Goal: Task Accomplishment & Management: Manage account settings

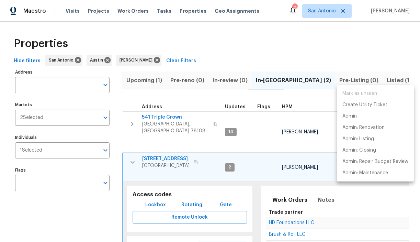
scroll to position [86, 0]
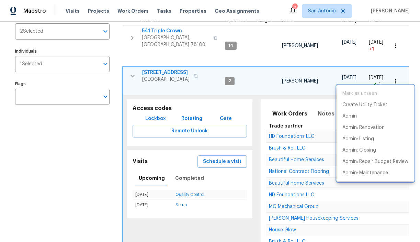
click at [132, 72] on div at bounding box center [210, 121] width 420 height 242
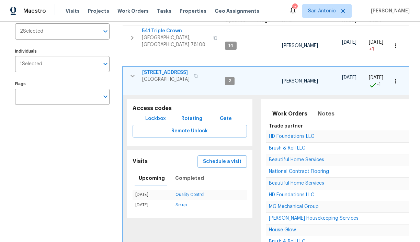
click at [132, 72] on icon "button" at bounding box center [132, 76] width 8 height 8
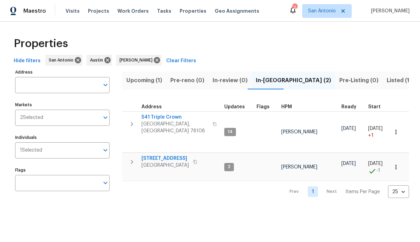
scroll to position [0, 0]
click at [134, 158] on icon "button" at bounding box center [132, 161] width 8 height 8
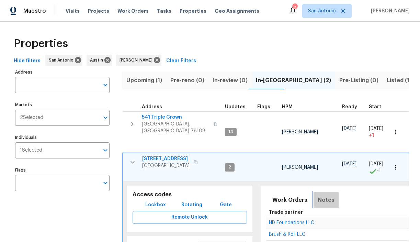
click at [320, 199] on span "Notes" at bounding box center [325, 200] width 17 height 10
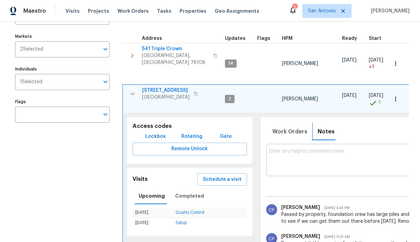
scroll to position [69, 0]
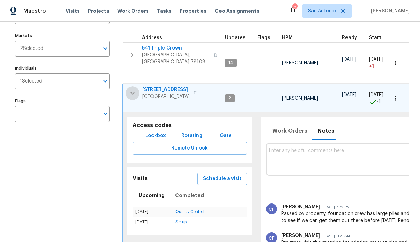
click at [133, 90] on icon "button" at bounding box center [132, 93] width 8 height 8
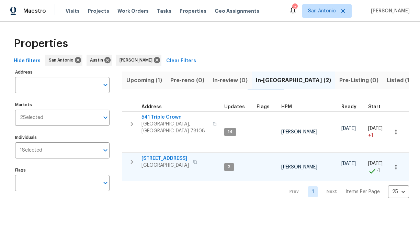
scroll to position [0, 0]
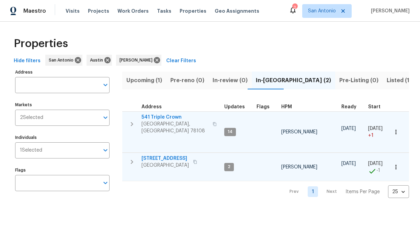
click at [132, 122] on icon "button" at bounding box center [132, 124] width 8 height 8
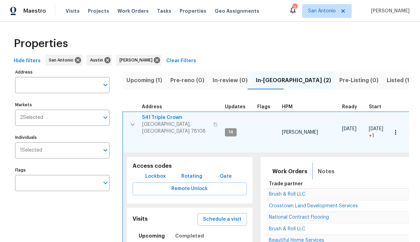
click at [320, 168] on span "Notes" at bounding box center [325, 171] width 17 height 10
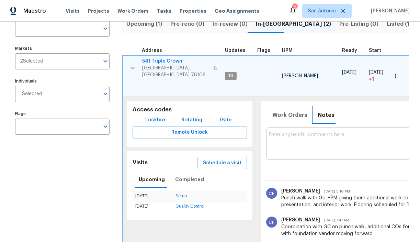
scroll to position [60, 0]
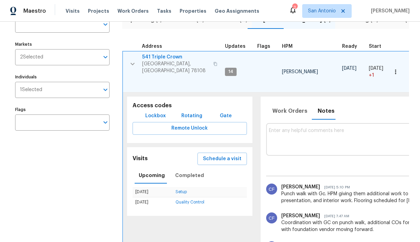
click at [166, 57] on span "541 Triple Crown" at bounding box center [175, 57] width 67 height 7
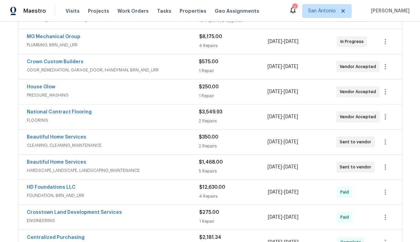
scroll to position [149, 0]
click at [63, 161] on link "Beautiful Home Services" at bounding box center [56, 162] width 59 height 5
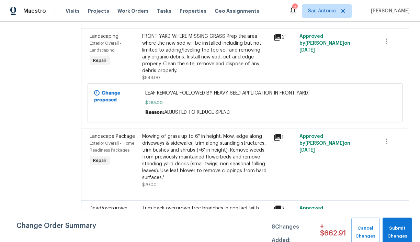
scroll to position [166, 0]
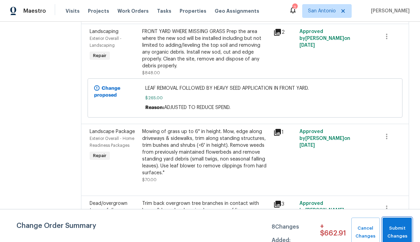
click at [400, 223] on button "Submit Changes" at bounding box center [396, 232] width 29 height 30
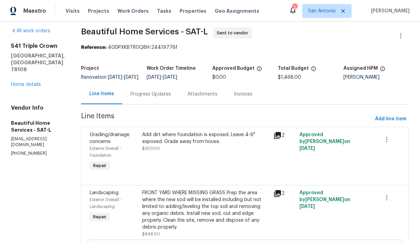
scroll to position [1, 0]
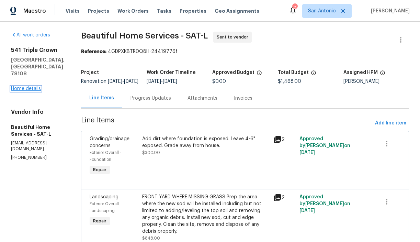
click at [30, 86] on link "Home details" at bounding box center [26, 88] width 30 height 5
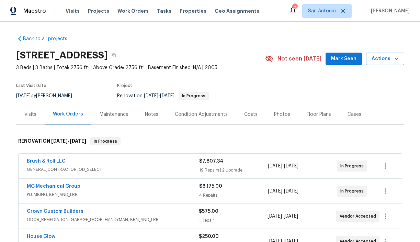
click at [344, 62] on span "Mark Seen" at bounding box center [343, 59] width 25 height 9
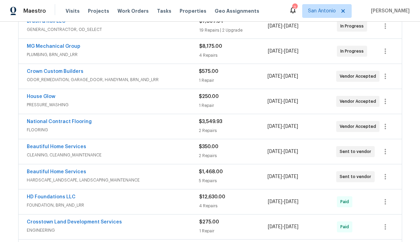
scroll to position [139, 0]
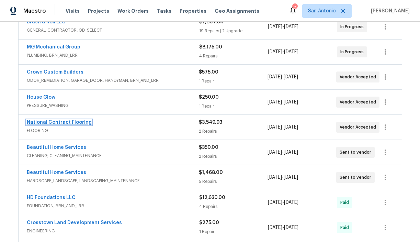
click at [54, 121] on link "National Contract Flooring" at bounding box center [59, 122] width 65 height 5
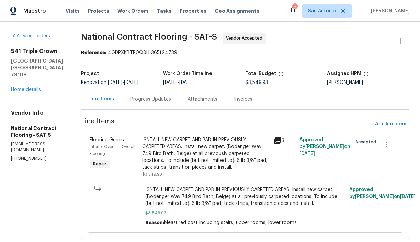
click at [149, 101] on div "Progress Updates" at bounding box center [150, 99] width 40 height 7
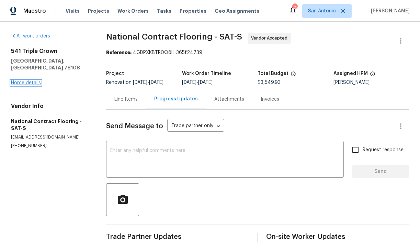
click at [27, 80] on link "Home details" at bounding box center [26, 82] width 30 height 5
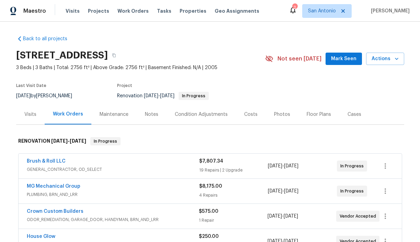
click at [151, 114] on div "Notes" at bounding box center [151, 114] width 13 height 7
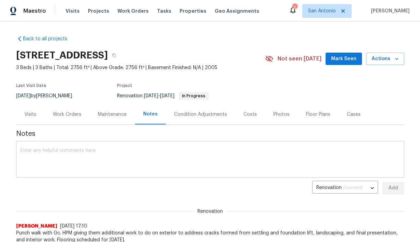
click at [159, 150] on textarea at bounding box center [209, 160] width 379 height 24
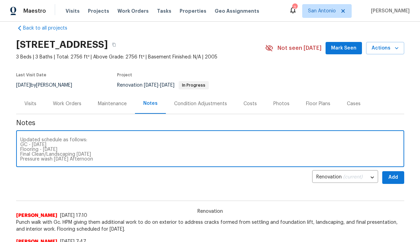
scroll to position [11, 0]
click at [99, 157] on textarea "Updated schedule as follows: GC - 10/06/25 Flooring - 10/06/25 Final Clean/Land…" at bounding box center [209, 149] width 379 height 24
type textarea "Updated schedule as follows: GC - 10/06/25 Flooring - 10/06/25 Final Clean/Land…"
click at [394, 175] on span "Add" at bounding box center [392, 177] width 11 height 9
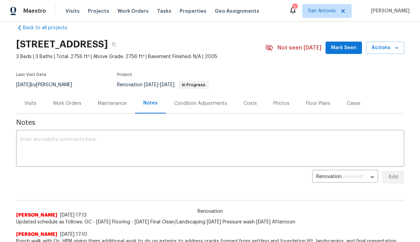
click at [69, 103] on div "Work Orders" at bounding box center [67, 103] width 28 height 7
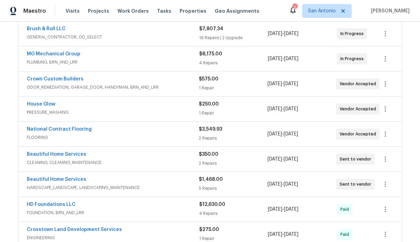
scroll to position [133, 0]
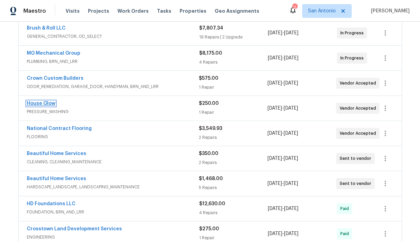
click at [48, 103] on link "House Glow" at bounding box center [41, 103] width 28 height 5
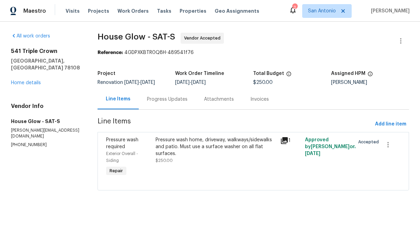
click at [162, 102] on div "Progress Updates" at bounding box center [167, 99] width 40 height 7
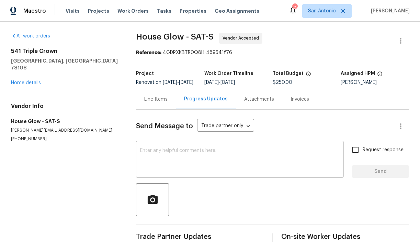
scroll to position [18, 0]
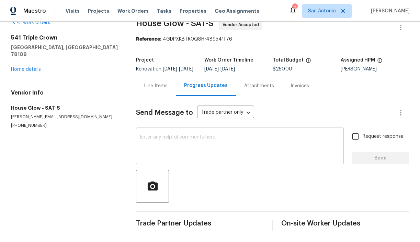
click at [162, 138] on textarea at bounding box center [239, 146] width 199 height 24
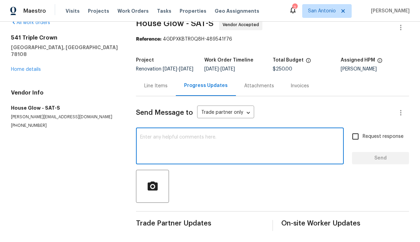
paste textarea "Updated schedule as follows: GC - 10/06/25 Flooring - 10/06/25 Final Clean/Land…"
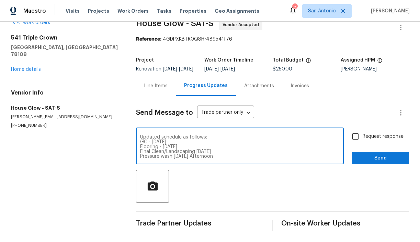
scroll to position [5, 0]
type textarea "Updated schedule as follows: GC - 10/06/25 Flooring - 10/06/25 Final Clean/Land…"
click at [370, 158] on span "Send" at bounding box center [380, 158] width 46 height 9
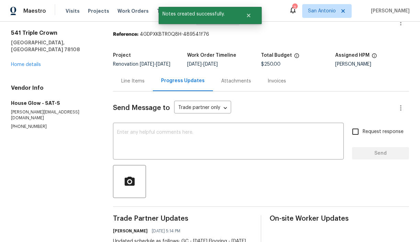
scroll to position [0, 0]
click at [33, 62] on link "Home details" at bounding box center [26, 64] width 30 height 5
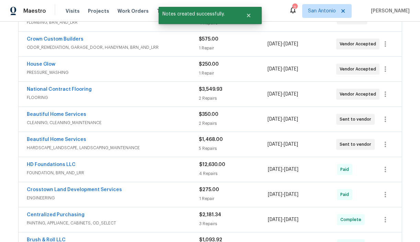
scroll to position [173, 0]
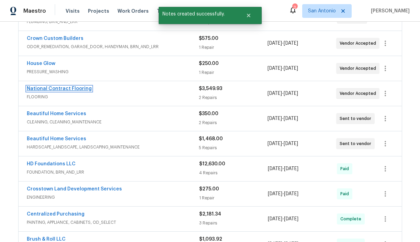
click at [72, 91] on link "National Contract Flooring" at bounding box center [59, 88] width 65 height 5
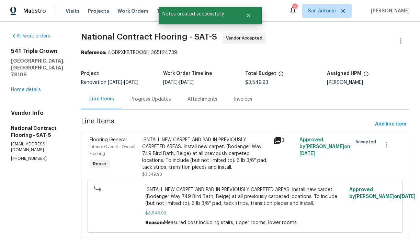
click at [135, 97] on div "Progress Updates" at bounding box center [150, 99] width 40 height 7
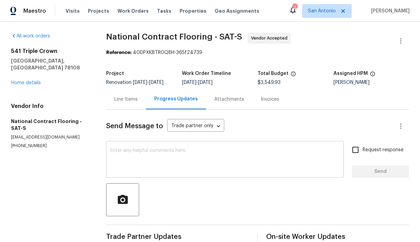
click at [173, 157] on textarea at bounding box center [224, 160] width 229 height 24
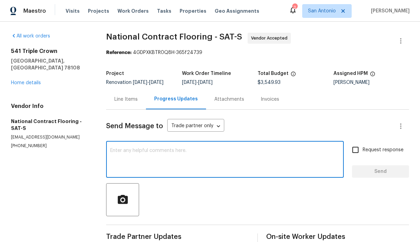
paste textarea "Updated schedule as follows: GC - 10/06/25 Flooring - 10/06/25 Final Clean/Land…"
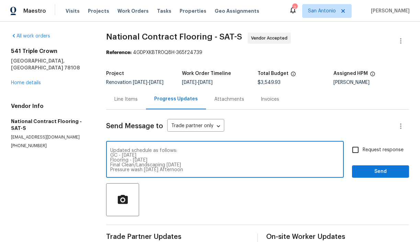
type textarea "Updated schedule as follows: GC - 10/06/25 Flooring - 10/06/25 Final Clean/Land…"
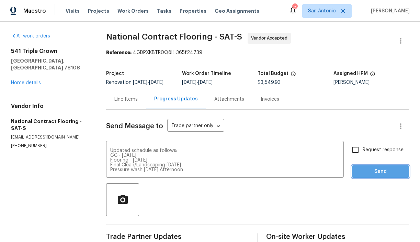
click at [364, 173] on span "Send" at bounding box center [380, 171] width 46 height 9
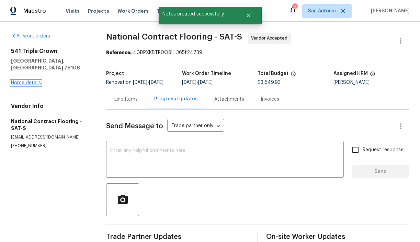
click at [26, 80] on link "Home details" at bounding box center [26, 82] width 30 height 5
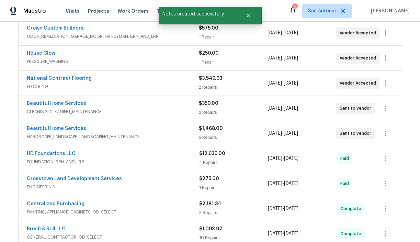
scroll to position [196, 0]
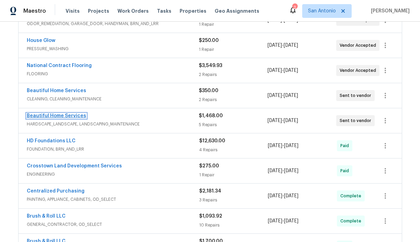
click at [73, 117] on link "Beautiful Home Services" at bounding box center [56, 115] width 59 height 5
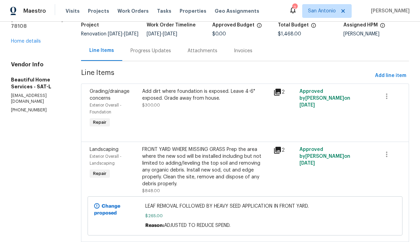
scroll to position [49, 0]
click at [390, 80] on span "Add line item" at bounding box center [390, 75] width 31 height 9
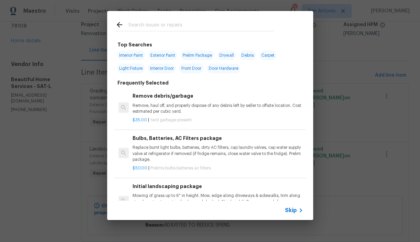
click at [179, 26] on input "text" at bounding box center [200, 26] width 145 height 10
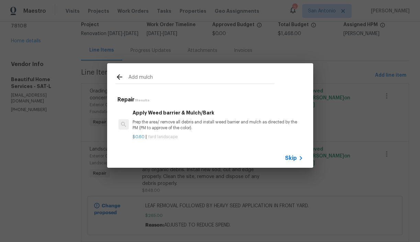
type input "Add mulch"
click at [157, 124] on p "Prep the area/ remove all debris and install weed barrier and mulch as directed…" at bounding box center [217, 125] width 170 height 12
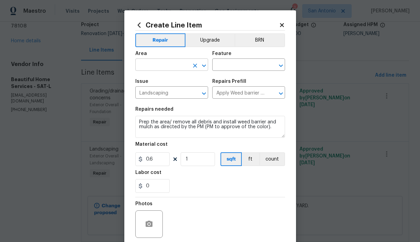
click at [167, 67] on input "text" at bounding box center [162, 65] width 54 height 11
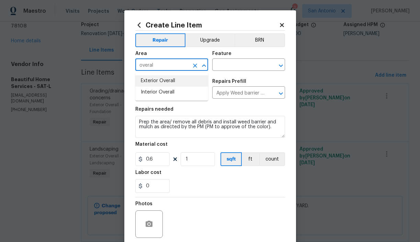
click at [165, 82] on li "Exterior Overall" at bounding box center [171, 80] width 73 height 11
type input "Exterior Overall"
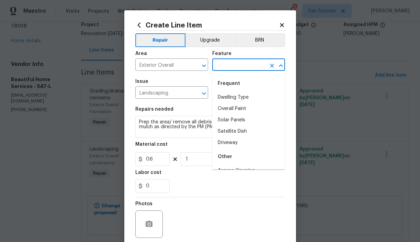
click at [236, 66] on input "text" at bounding box center [239, 65] width 54 height 11
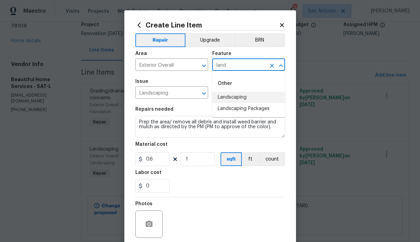
click at [238, 95] on li "Landscaping" at bounding box center [248, 97] width 73 height 11
type input "Landscaping"
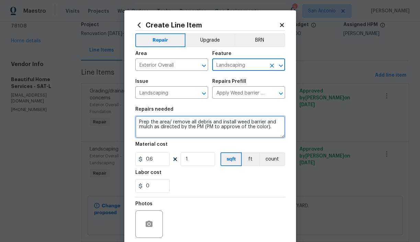
click at [136, 122] on textarea "Prep the area/ remove all debris and install weed barrier and mulch as directed…" at bounding box center [210, 127] width 150 height 22
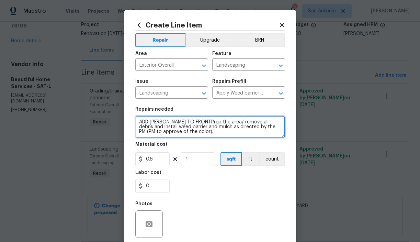
click at [150, 122] on textarea "ADD ULCH TO FRONTPrep the area/ remove all debris and install weed barrier and …" at bounding box center [210, 127] width 150 height 22
click at [192, 122] on textarea "ADD MULCH TO FRONTPrep the area/ remove all debris and install weed barrier and…" at bounding box center [210, 127] width 150 height 22
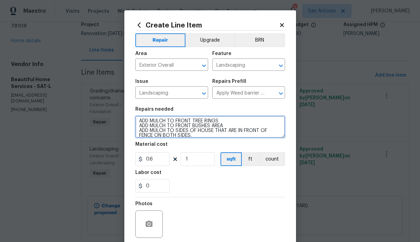
scroll to position [0, 0]
click at [138, 123] on textarea "ADD MULCH TO FRONT TREE RINGS ADD MULCH TO FRONT BUSHES AREA ADD MULCH TO SIDES…" at bounding box center [210, 127] width 150 height 22
click at [138, 126] on textarea "1) ADD MULCH TO FRONT TREE RINGS ADD MULCH TO FRONT BUSHES AREA ADD MULCH TO SI…" at bounding box center [210, 127] width 150 height 22
click at [139, 133] on textarea "1) ADD MULCH TO FRONT TREE RINGS 2) ADD MULCH TO FRONT BUSHES AREA ADD MULCH TO…" at bounding box center [210, 127] width 150 height 22
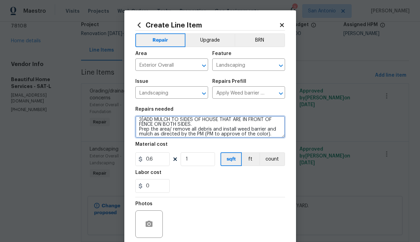
scroll to position [14, 0]
type textarea "1) ADD MULCH TO FRONT TREE RINGS 2) ADD MULCH TO FRONT BUSHES AREA 3)ADD MULCH …"
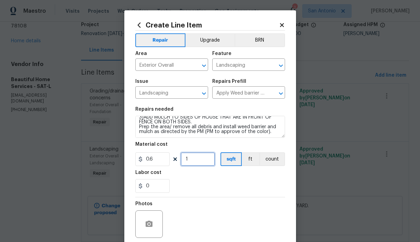
click at [194, 157] on input "1" at bounding box center [197, 159] width 34 height 14
type input "200"
click at [192, 189] on div "0" at bounding box center [210, 186] width 150 height 14
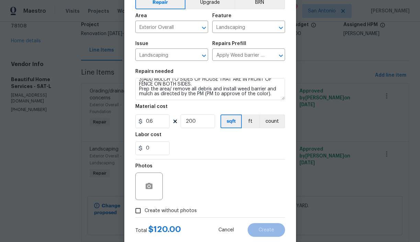
scroll to position [40, 0]
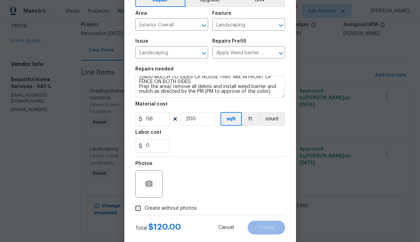
click at [176, 208] on span "Create without photos" at bounding box center [170, 207] width 52 height 7
click at [144, 208] on input "Create without photos" at bounding box center [137, 207] width 13 height 13
checkbox input "true"
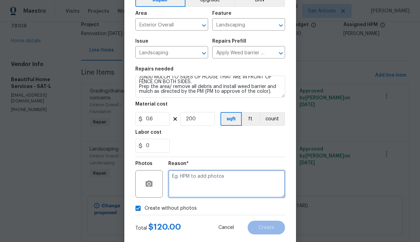
click at [204, 179] on textarea at bounding box center [226, 183] width 117 height 27
type textarea "HPM to add"
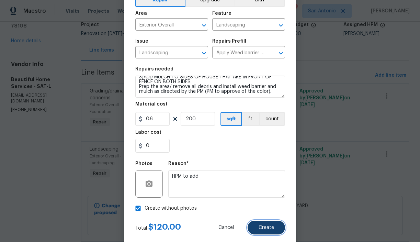
click at [265, 225] on span "Create" at bounding box center [265, 227] width 15 height 5
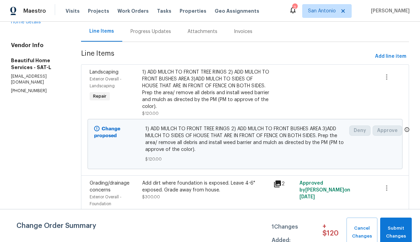
scroll to position [75, 0]
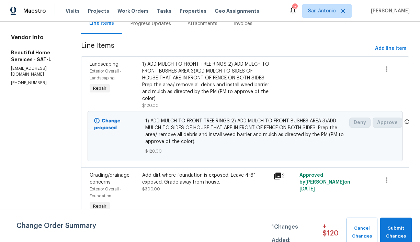
click at [211, 109] on div "1) ADD MULCH TO FRONT TREE RINGS 2) ADD MULCH TO FRONT BUSHES AREA 3)ADD MULCH …" at bounding box center [205, 85] width 127 height 48
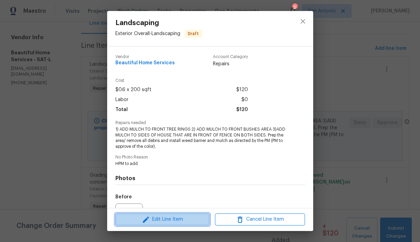
click at [177, 215] on span "Edit Line Item" at bounding box center [162, 219] width 90 height 9
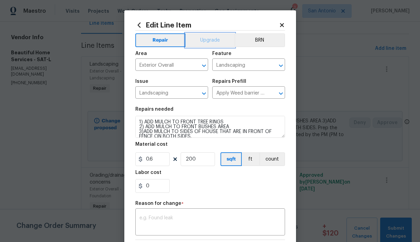
click at [214, 40] on button "Upgrade" at bounding box center [209, 40] width 49 height 14
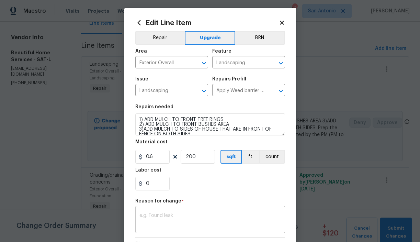
click at [199, 216] on textarea at bounding box center [209, 220] width 141 height 14
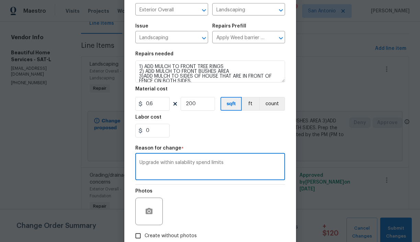
scroll to position [97, 0]
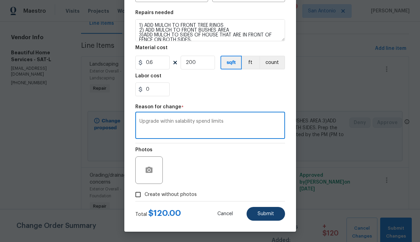
type textarea "Upgrade within salability spend limits"
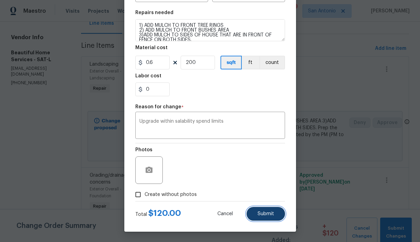
click at [261, 207] on button "Submit" at bounding box center [265, 214] width 38 height 14
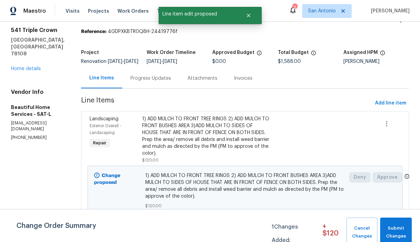
scroll to position [0, 0]
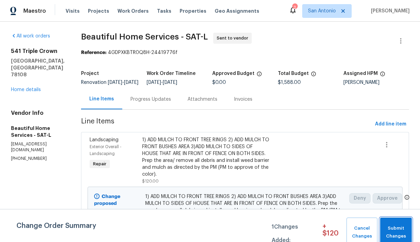
click at [395, 229] on span "Submit Changes" at bounding box center [395, 232] width 25 height 16
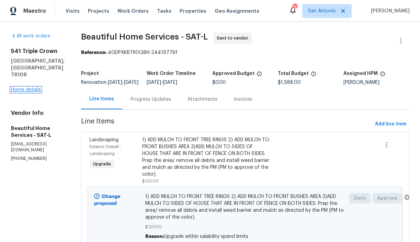
click at [30, 87] on link "Home details" at bounding box center [26, 89] width 30 height 5
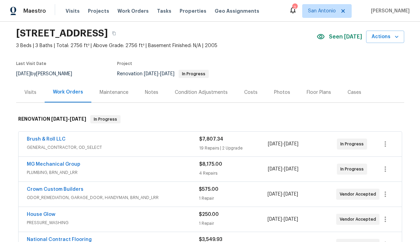
scroll to position [25, 0]
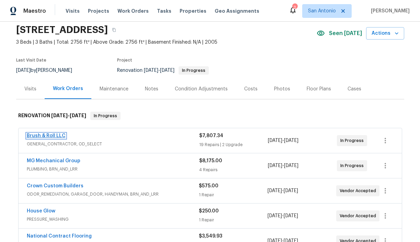
click at [50, 135] on link "Brush & Roll LLC" at bounding box center [46, 135] width 39 height 5
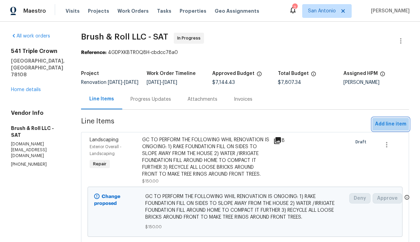
click at [391, 127] on span "Add line item" at bounding box center [390, 124] width 31 height 9
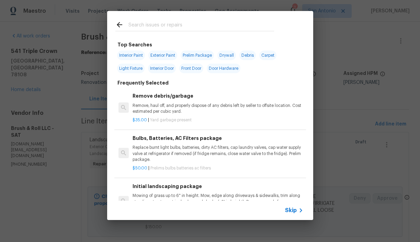
click at [183, 26] on input "text" at bounding box center [200, 26] width 145 height 10
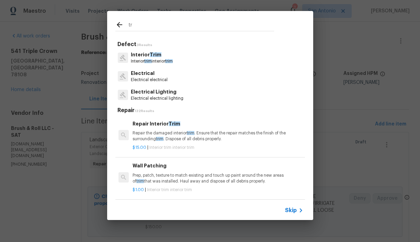
type input "t"
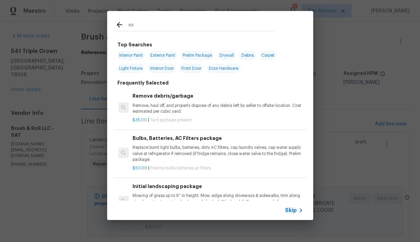
type input "e"
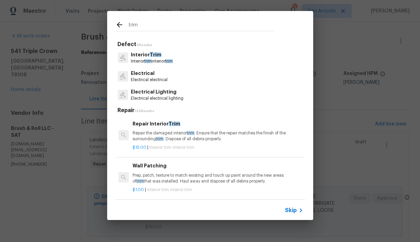
type input "trim"
click at [159, 133] on p "Repair the damaged interior trim . Ensure that the repair matches the finish of…" at bounding box center [217, 136] width 170 height 12
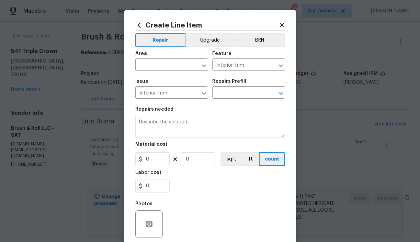
type input "Repair Interior Trim $15.00"
type textarea "Repair the damaged interior trim. Ensure that the repair matches the finish of …"
type input "15"
type input "1"
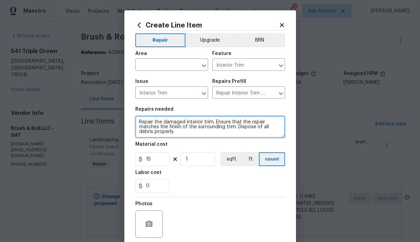
click at [138, 122] on textarea "Repair the damaged interior trim. Ensure that the repair matches the finish of …" at bounding box center [210, 127] width 150 height 22
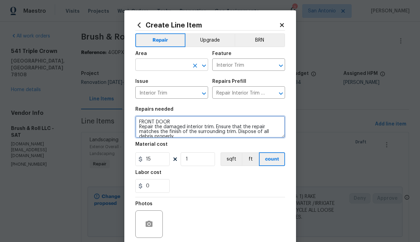
type textarea "FRONT DOOR Repair the damaged interior trim. Ensure that the repair matches the…"
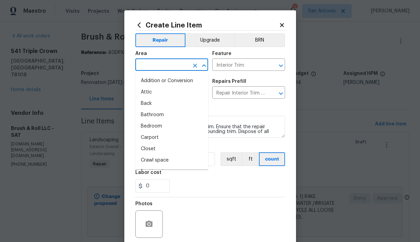
click at [176, 64] on input "text" at bounding box center [162, 65] width 54 height 11
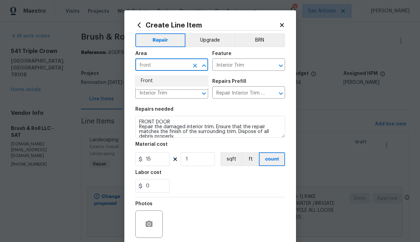
click at [158, 79] on li "Front" at bounding box center [171, 80] width 73 height 11
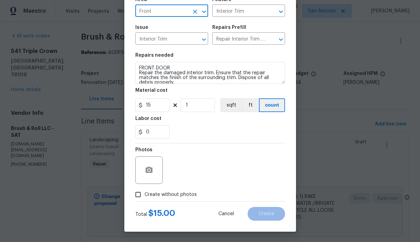
type input "Front"
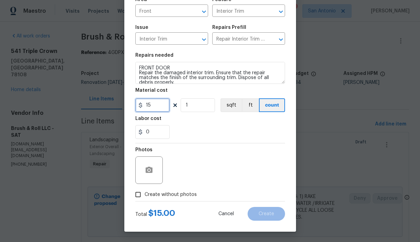
click at [153, 105] on input "15" at bounding box center [152, 105] width 34 height 14
type input "25"
click at [194, 158] on div "Photos" at bounding box center [210, 165] width 150 height 45
click at [184, 195] on span "Create without photos" at bounding box center [170, 194] width 52 height 7
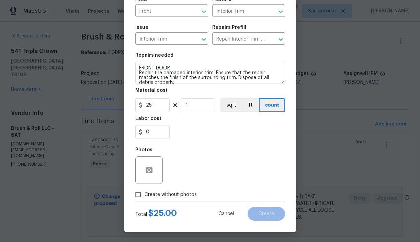
click at [144, 195] on input "Create without photos" at bounding box center [137, 194] width 13 height 13
checkbox input "true"
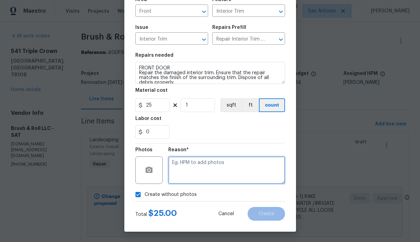
click at [200, 171] on textarea at bounding box center [226, 169] width 117 height 27
type textarea "HPM to add"
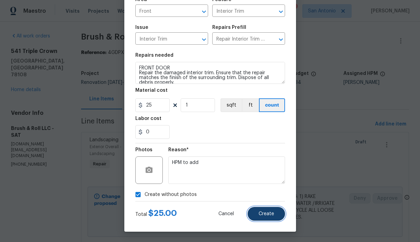
click at [264, 217] on button "Create" at bounding box center [265, 214] width 37 height 14
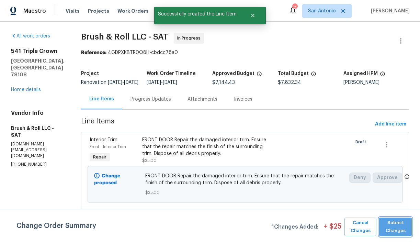
click at [398, 226] on span "Submit Changes" at bounding box center [395, 227] width 26 height 16
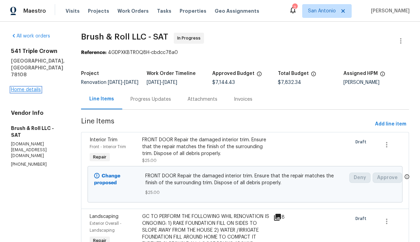
click at [31, 87] on link "Home details" at bounding box center [26, 89] width 30 height 5
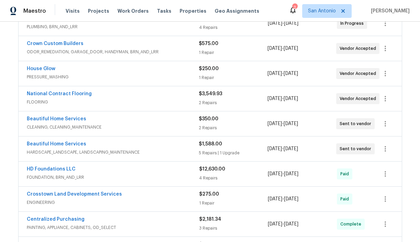
scroll to position [168, 0]
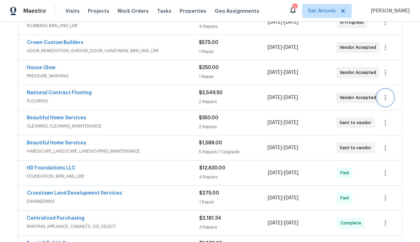
click at [384, 97] on icon "button" at bounding box center [385, 97] width 8 height 8
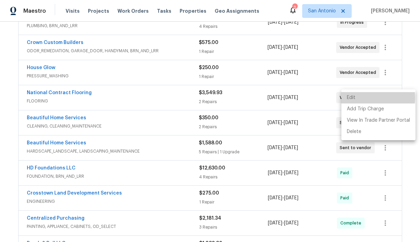
click at [356, 98] on li "Edit" at bounding box center [378, 97] width 74 height 11
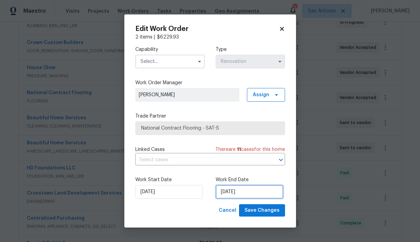
select select "8"
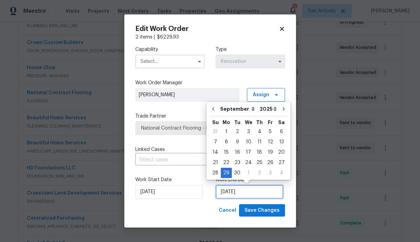
click at [238, 192] on input "[DATE]" at bounding box center [249, 192] width 68 height 14
click at [281, 107] on icon "Go to next month" at bounding box center [283, 108] width 5 height 5
type input "10/29/2025"
select select "9"
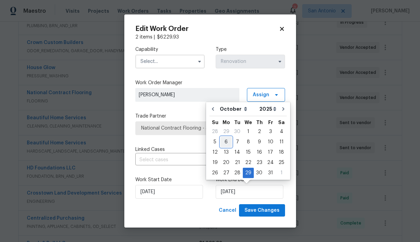
click at [227, 140] on div "6" at bounding box center [225, 142] width 11 height 10
type input "10/6/2025"
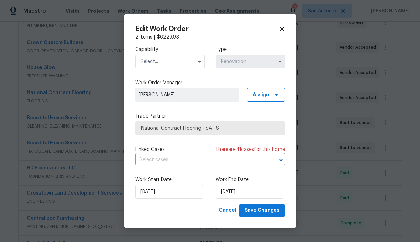
click at [176, 62] on input "text" at bounding box center [169, 62] width 69 height 14
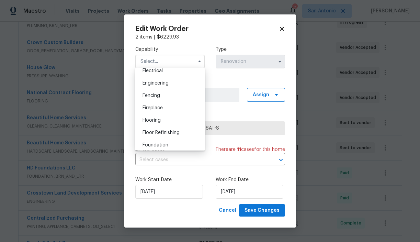
scroll to position [228, 0]
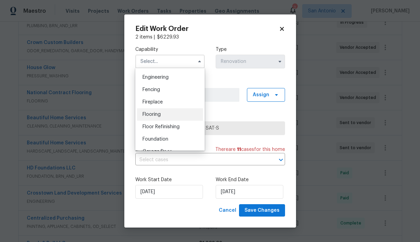
click at [163, 113] on div "Flooring" at bounding box center [170, 114] width 66 height 12
type input "Flooring"
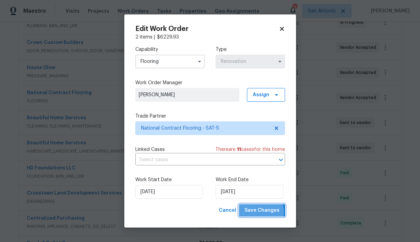
click at [257, 212] on span "Save Changes" at bounding box center [261, 210] width 35 height 9
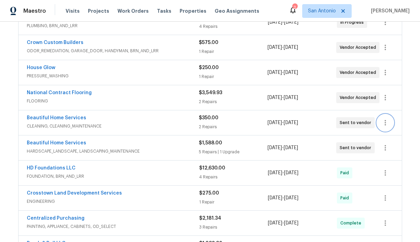
click at [382, 122] on icon "button" at bounding box center [385, 122] width 8 height 8
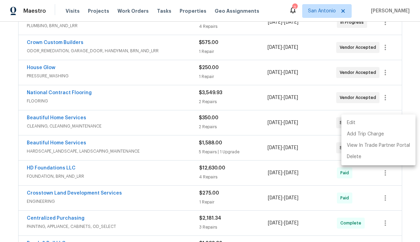
click at [354, 120] on li "Edit" at bounding box center [378, 122] width 74 height 11
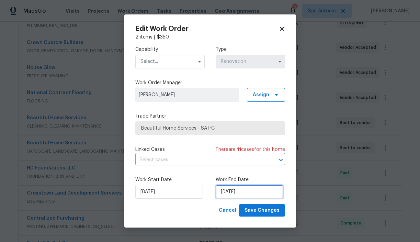
select select "8"
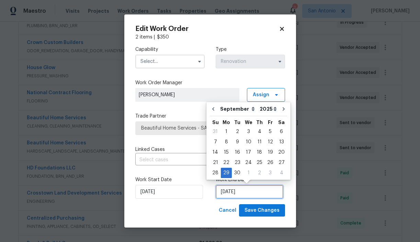
click at [235, 190] on input "[DATE]" at bounding box center [249, 192] width 68 height 14
click at [282, 109] on icon "Go to next month" at bounding box center [283, 108] width 2 height 3
type input "10/29/2025"
select select "9"
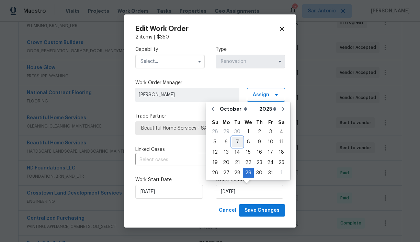
click at [235, 142] on div "7" at bounding box center [237, 142] width 11 height 10
type input "10/7/2025"
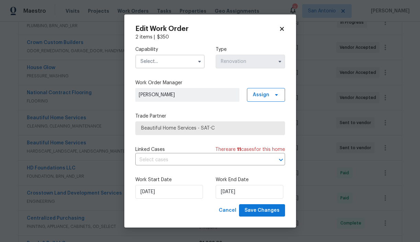
click at [160, 61] on input "text" at bounding box center [169, 62] width 69 height 14
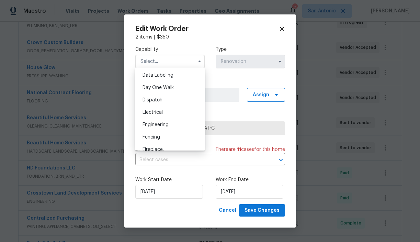
scroll to position [84, 0]
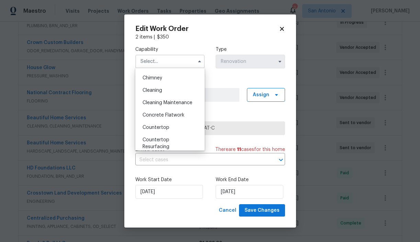
click at [163, 104] on span "Cleaning Maintenance" at bounding box center [167, 102] width 50 height 5
type input "Cleaning Maintenance"
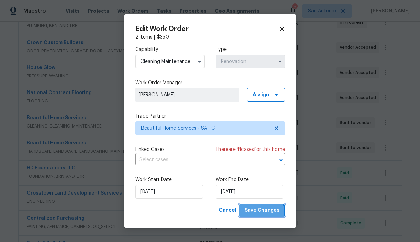
click at [262, 212] on span "Save Changes" at bounding box center [261, 210] width 35 height 9
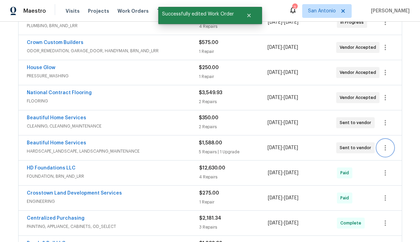
click at [386, 148] on icon "button" at bounding box center [385, 147] width 8 height 8
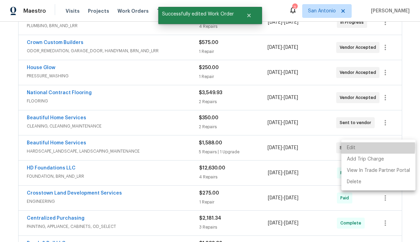
click at [358, 147] on li "Edit" at bounding box center [378, 147] width 74 height 11
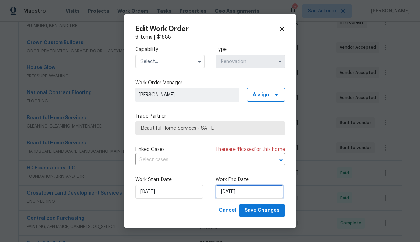
click at [242, 189] on input "[DATE]" at bounding box center [249, 192] width 68 height 14
select select "8"
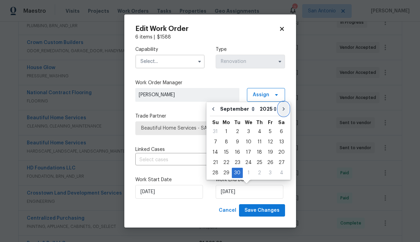
click at [279, 112] on button "Go to next month" at bounding box center [283, 109] width 10 height 14
type input "10/30/2025"
select select "9"
click at [225, 141] on div "6" at bounding box center [225, 142] width 11 height 10
type input "10/6/2025"
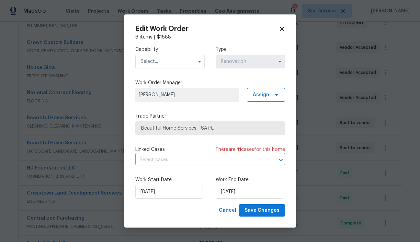
click at [172, 62] on input "text" at bounding box center [169, 62] width 69 height 14
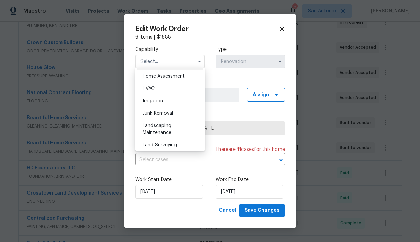
scroll to position [406, 0]
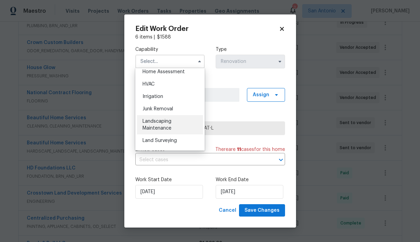
click at [164, 121] on span "Landscaping Maintenance" at bounding box center [156, 125] width 29 height 12
type input "Landscaping Maintenance"
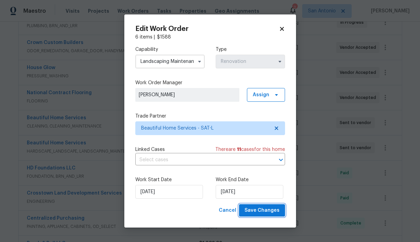
click at [269, 210] on span "Save Changes" at bounding box center [261, 210] width 35 height 9
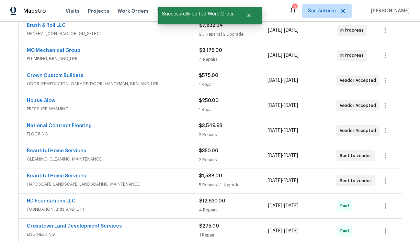
scroll to position [129, 0]
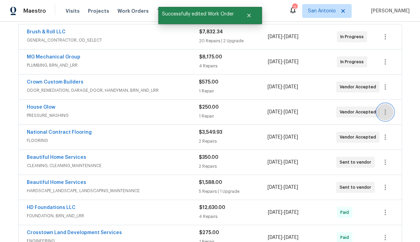
click at [386, 112] on icon "button" at bounding box center [385, 112] width 8 height 8
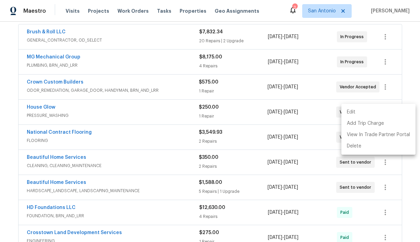
click at [351, 112] on li "Edit" at bounding box center [378, 111] width 74 height 11
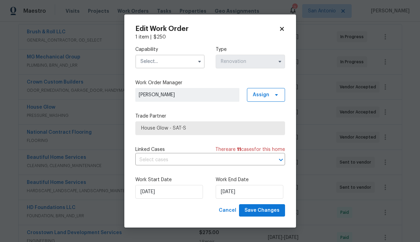
click at [166, 63] on input "text" at bounding box center [169, 62] width 69 height 14
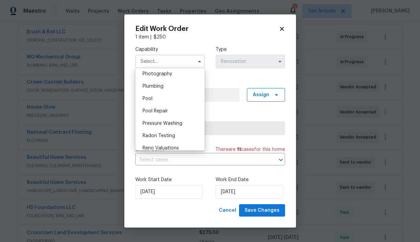
scroll to position [605, 0]
click at [164, 120] on span "Pressure Washing" at bounding box center [162, 121] width 40 height 5
type input "Pressure Washing"
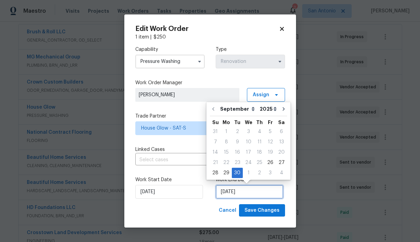
click at [230, 188] on input "[DATE]" at bounding box center [249, 192] width 68 height 14
click at [282, 110] on icon "Go to next month" at bounding box center [283, 108] width 2 height 3
type input "10/30/2025"
select select "9"
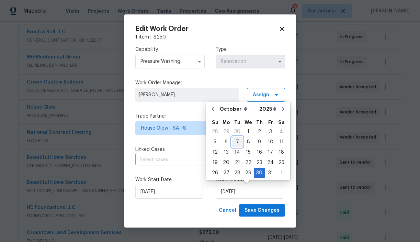
click at [237, 142] on div "7" at bounding box center [237, 142] width 11 height 10
type input "10/7/2025"
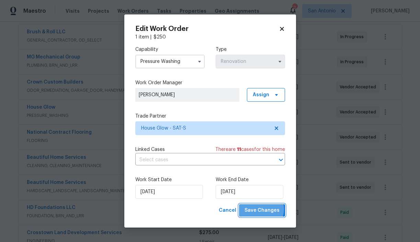
click at [261, 209] on span "Save Changes" at bounding box center [261, 210] width 35 height 9
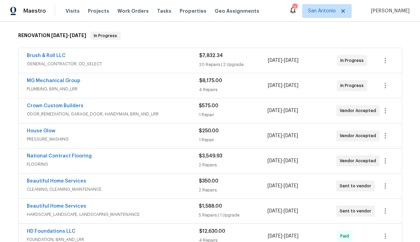
scroll to position [93, 0]
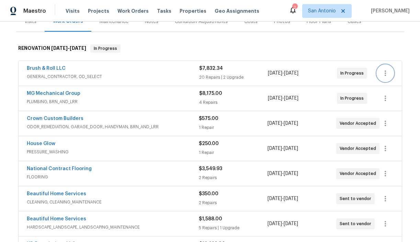
click at [388, 74] on icon "button" at bounding box center [385, 73] width 8 height 8
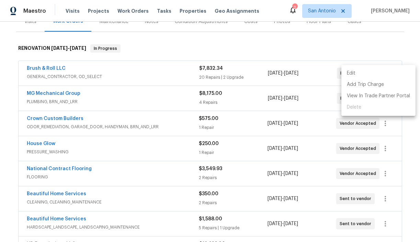
click at [354, 72] on li "Edit" at bounding box center [378, 73] width 74 height 11
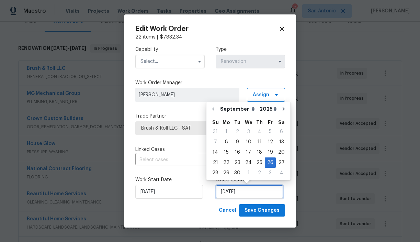
click at [239, 195] on input "[DATE]" at bounding box center [249, 192] width 68 height 14
click at [281, 108] on icon "Go to next month" at bounding box center [283, 108] width 5 height 5
type input "10/26/2025"
select select "9"
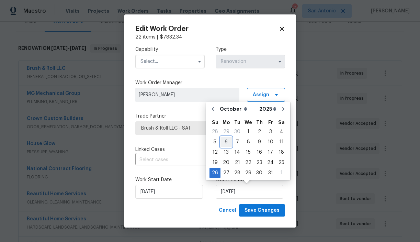
click at [226, 143] on div "6" at bounding box center [225, 142] width 11 height 10
type input "10/6/2025"
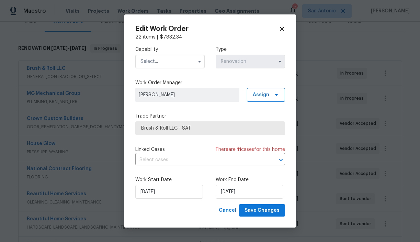
click at [176, 61] on input "text" at bounding box center [169, 62] width 69 height 14
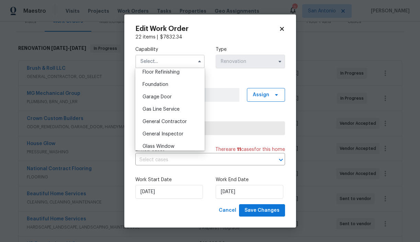
scroll to position [283, 0]
click at [166, 120] on span "General Contractor" at bounding box center [164, 121] width 44 height 5
type input "General Contractor"
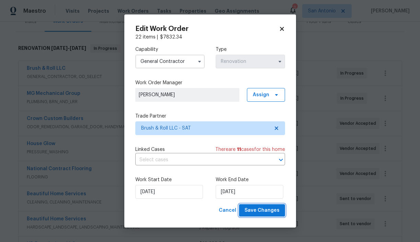
click at [258, 210] on span "Save Changes" at bounding box center [261, 210] width 35 height 9
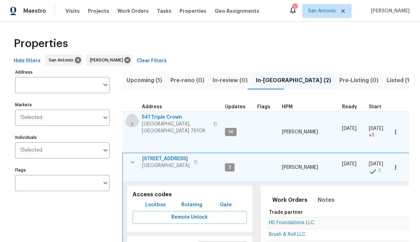
click at [132, 121] on icon "button" at bounding box center [132, 124] width 8 height 8
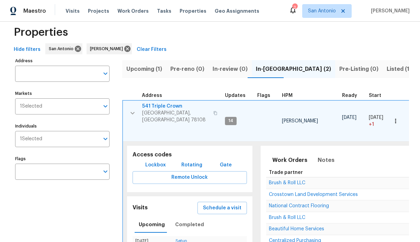
scroll to position [9, 0]
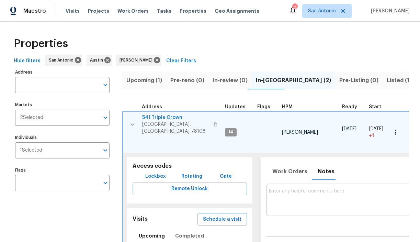
scroll to position [60, 0]
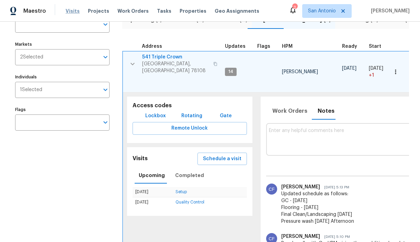
click at [66, 13] on span "Visits" at bounding box center [73, 11] width 14 height 7
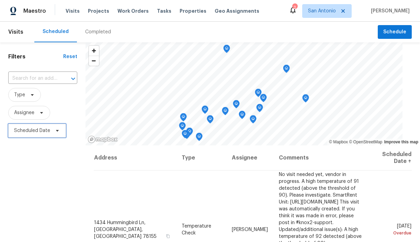
click at [55, 129] on icon at bounding box center [57, 130] width 5 height 5
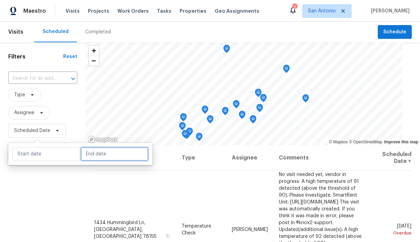
click at [85, 151] on input "text" at bounding box center [115, 154] width 68 height 14
select select "9"
select select "2025"
select select "10"
select select "2025"
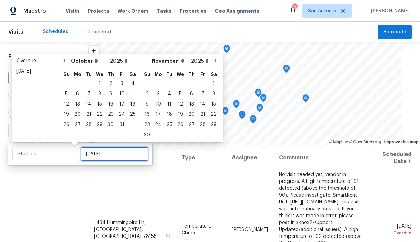
type input "Thu, Oct 02"
click at [109, 84] on div "2" at bounding box center [110, 84] width 11 height 10
type input "Thu, Oct 02"
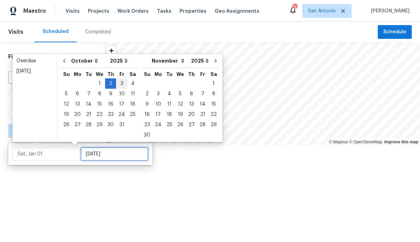
type input "Thu, Oct 02"
type input "Fri, Oct 03"
click at [120, 84] on div "3" at bounding box center [121, 84] width 11 height 10
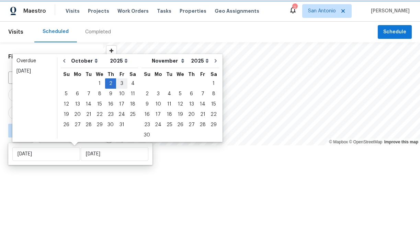
type input "Thu, Oct 02"
type input "Fri, Oct 03"
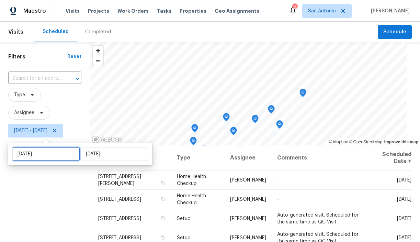
click at [61, 153] on input "Thu, Oct 02" at bounding box center [46, 154] width 68 height 14
select select "9"
select select "2025"
select select "10"
select select "2025"
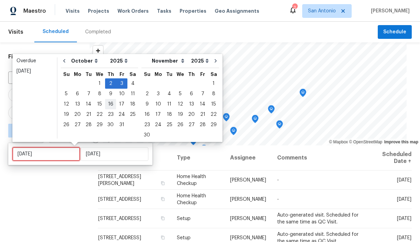
type input "Tue, Oct 28"
type input "Thu, Oct 09"
type input "Fri, Oct 03"
click at [119, 83] on div "3" at bounding box center [121, 84] width 11 height 10
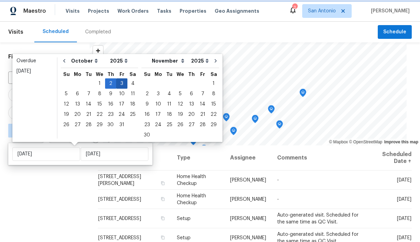
type input "Fri, Oct 03"
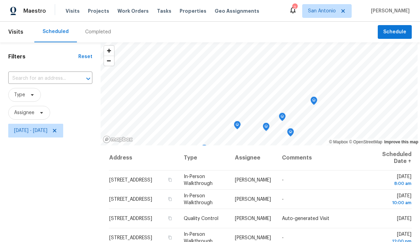
click at [75, 185] on div "Filters Reset ​ Type Assignee Fri, Oct 03 - Fri, Oct 03" at bounding box center [50, 190] width 101 height 296
click at [43, 114] on icon at bounding box center [41, 112] width 5 height 5
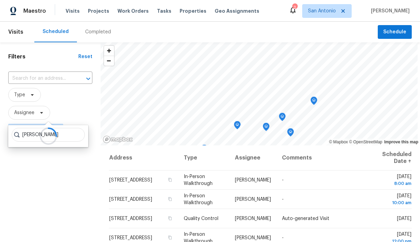
type input "felix ramos"
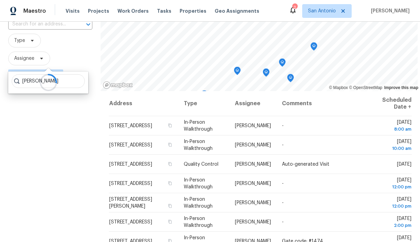
scroll to position [45, 0]
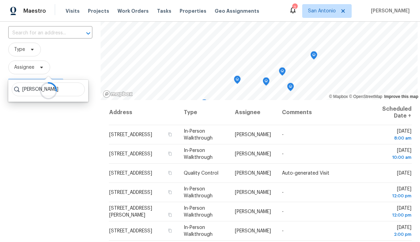
click at [69, 129] on div "Filters Reset ​ Type Assignee Fri, Oct 03 - Fri, Oct 03" at bounding box center [50, 145] width 101 height 296
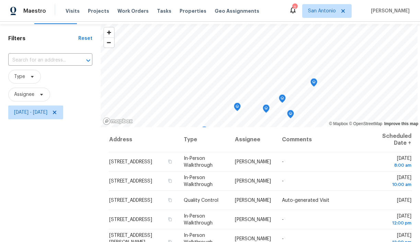
scroll to position [16, 0]
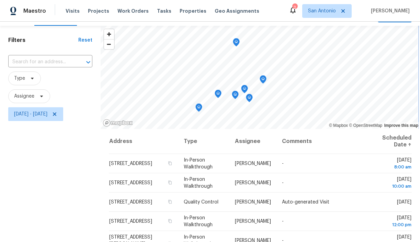
click at [233, 42] on icon "Map marker" at bounding box center [236, 42] width 6 height 8
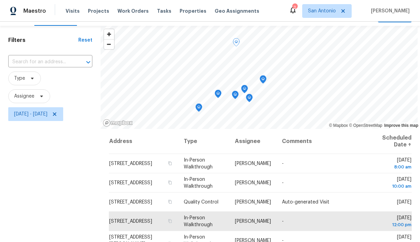
click at [75, 183] on div "Filters Reset ​ Type Assignee Fri, Oct 03 - Fri, Oct 03" at bounding box center [50, 174] width 101 height 296
click at [260, 79] on icon "Map marker" at bounding box center [263, 79] width 6 height 8
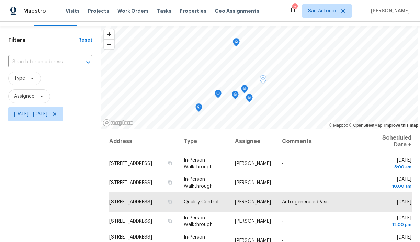
click at [242, 87] on icon "Map marker" at bounding box center [244, 89] width 6 height 8
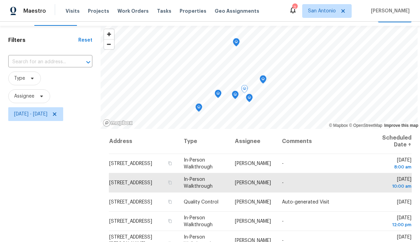
click at [246, 100] on icon "Map marker" at bounding box center [249, 98] width 6 height 8
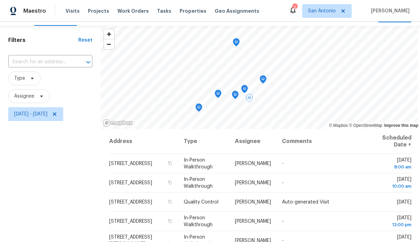
click at [232, 96] on icon "Map marker" at bounding box center [235, 95] width 6 height 8
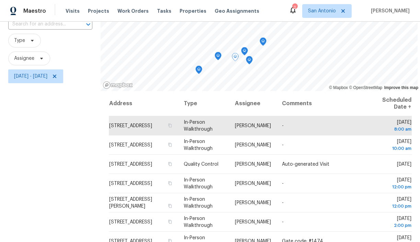
scroll to position [52, 0]
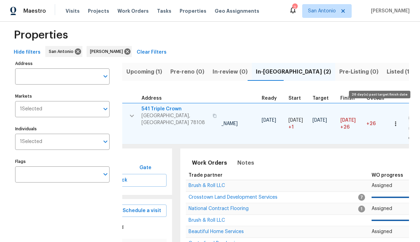
scroll to position [0, 92]
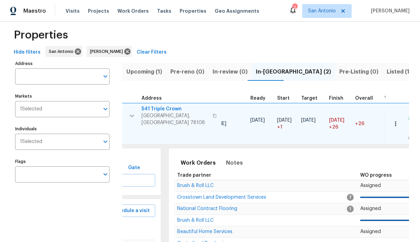
click at [168, 109] on span "541 Triple Crown" at bounding box center [174, 108] width 67 height 7
